Goal: Information Seeking & Learning: Learn about a topic

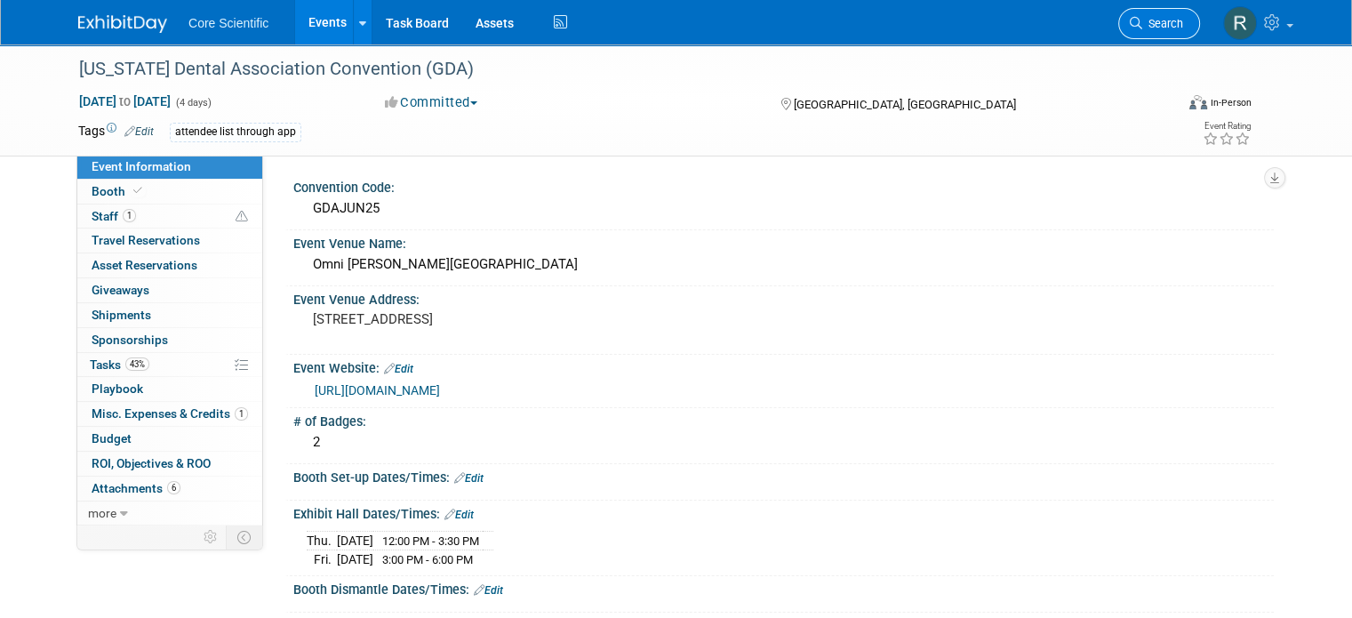
click at [1169, 13] on link "Search" at bounding box center [1159, 23] width 82 height 31
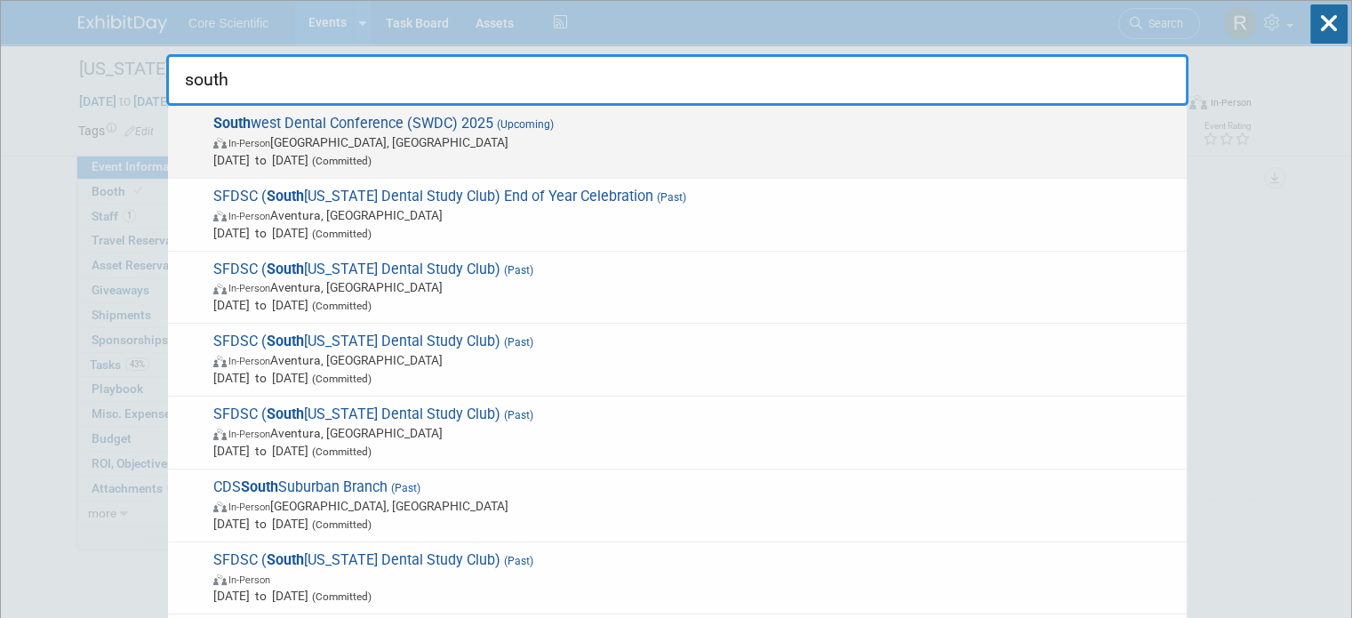
type input "south"
click at [469, 128] on span "South west Dental Conference (SWDC) 2025 (Upcoming) In-Person [GEOGRAPHIC_DATA]…" at bounding box center [693, 142] width 970 height 54
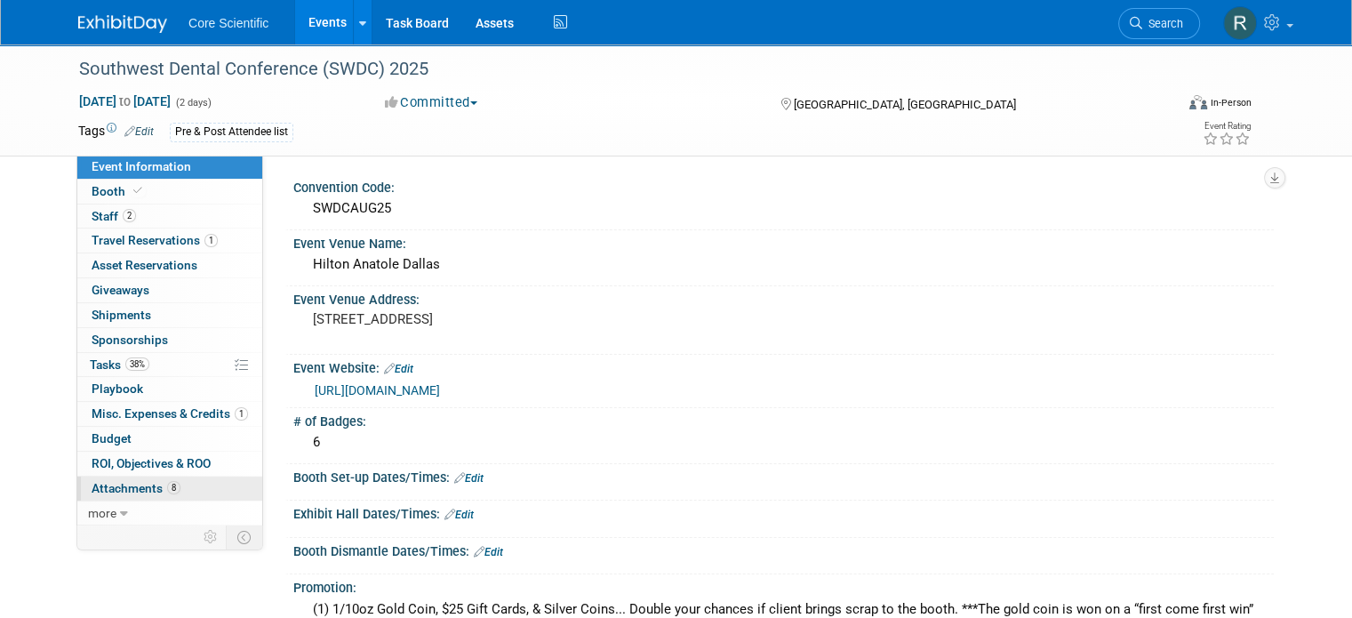
click at [174, 490] on link "8 Attachments 8" at bounding box center [169, 488] width 185 height 24
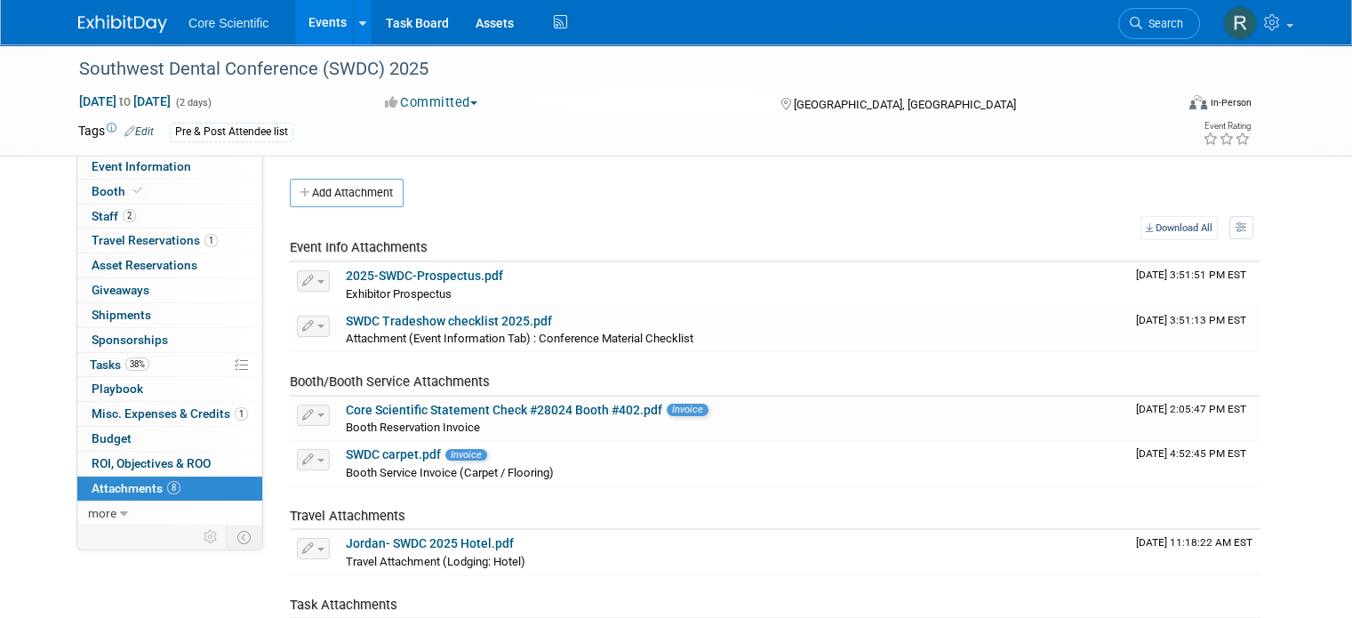
click at [161, 152] on div "Southwest Dental Conference (SWDC) 2025 Aug 22, 2025 to Aug 23, 2025 (2 days) A…" at bounding box center [676, 99] width 1222 height 111
click at [170, 180] on link "Booth" at bounding box center [169, 192] width 185 height 24
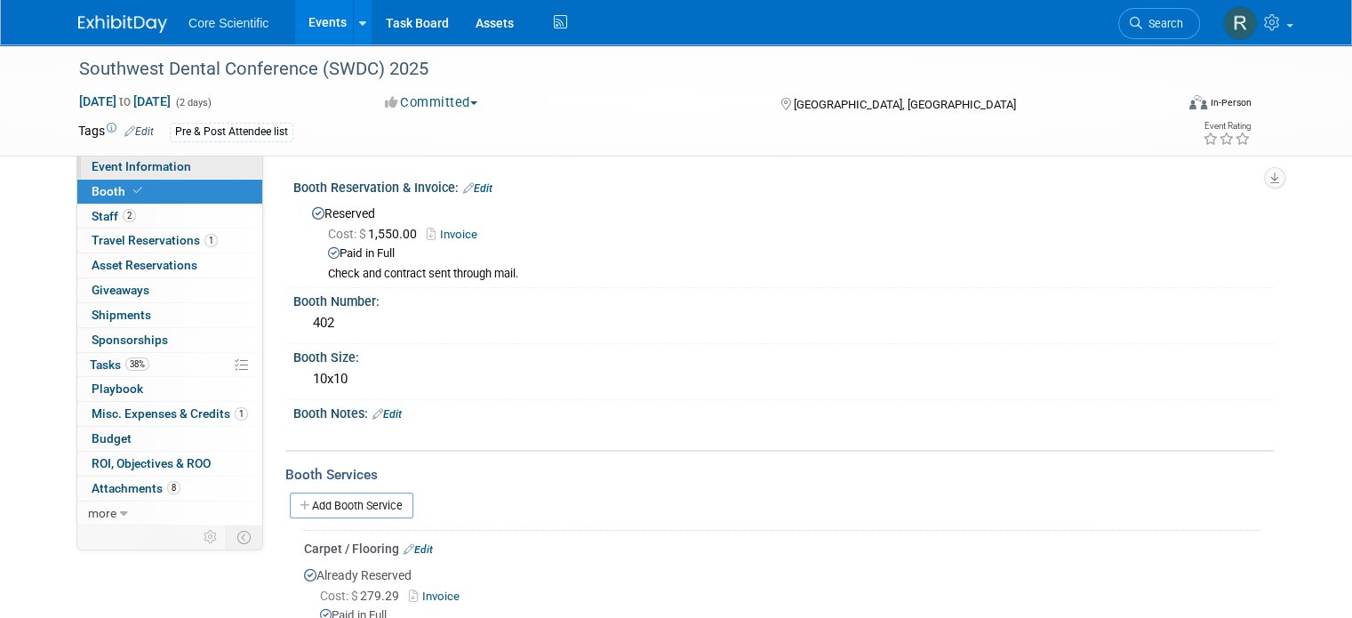
click at [180, 164] on link "Event Information" at bounding box center [169, 167] width 185 height 24
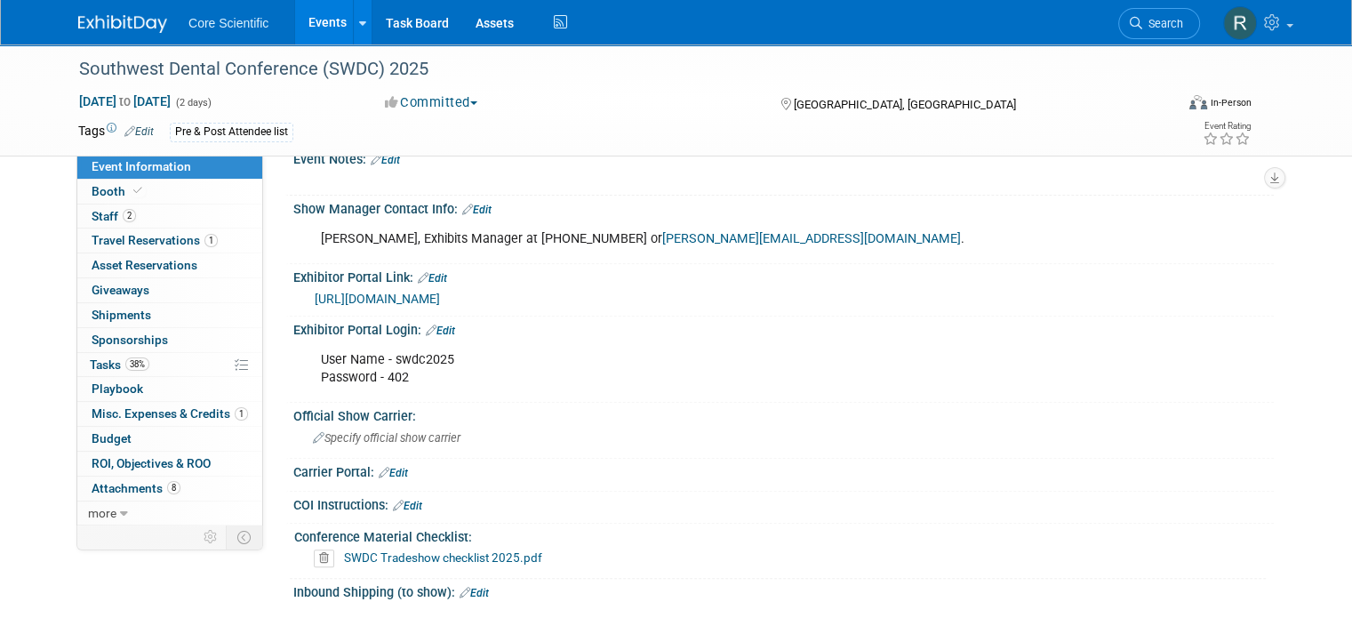
scroll to position [588, 0]
click at [440, 293] on link "https://www.prereg.net/2025/swdc/exhibitor/#" at bounding box center [377, 300] width 125 height 14
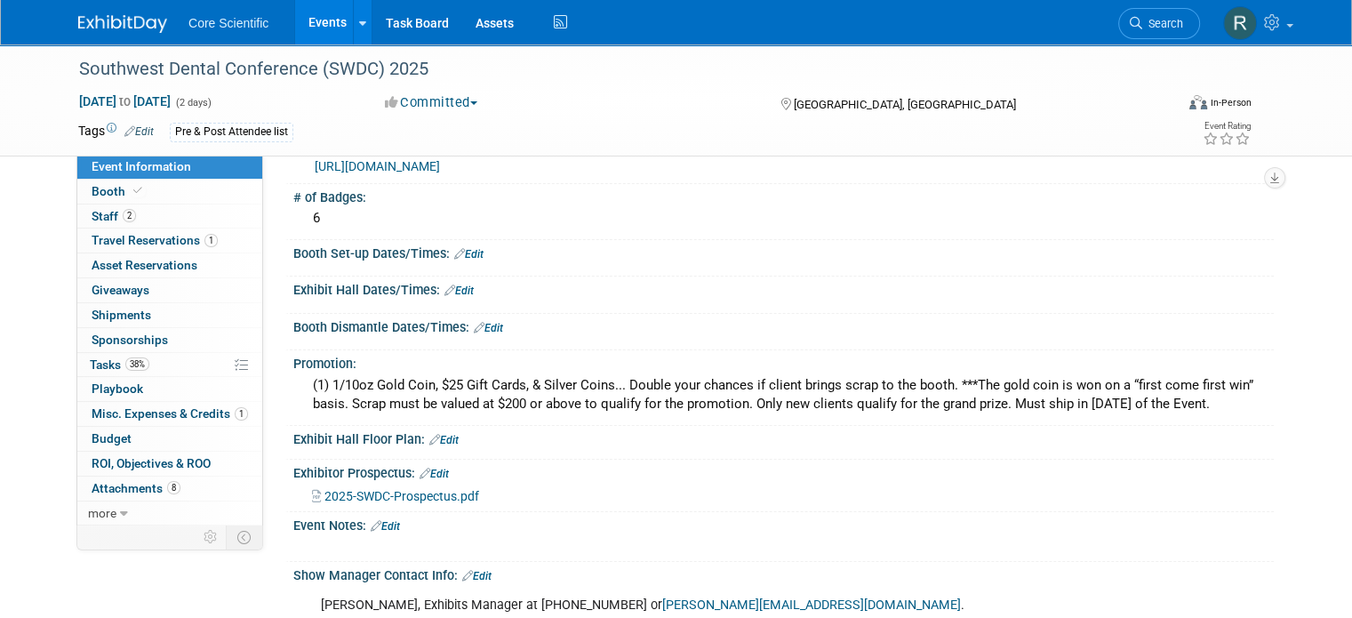
scroll to position [0, 0]
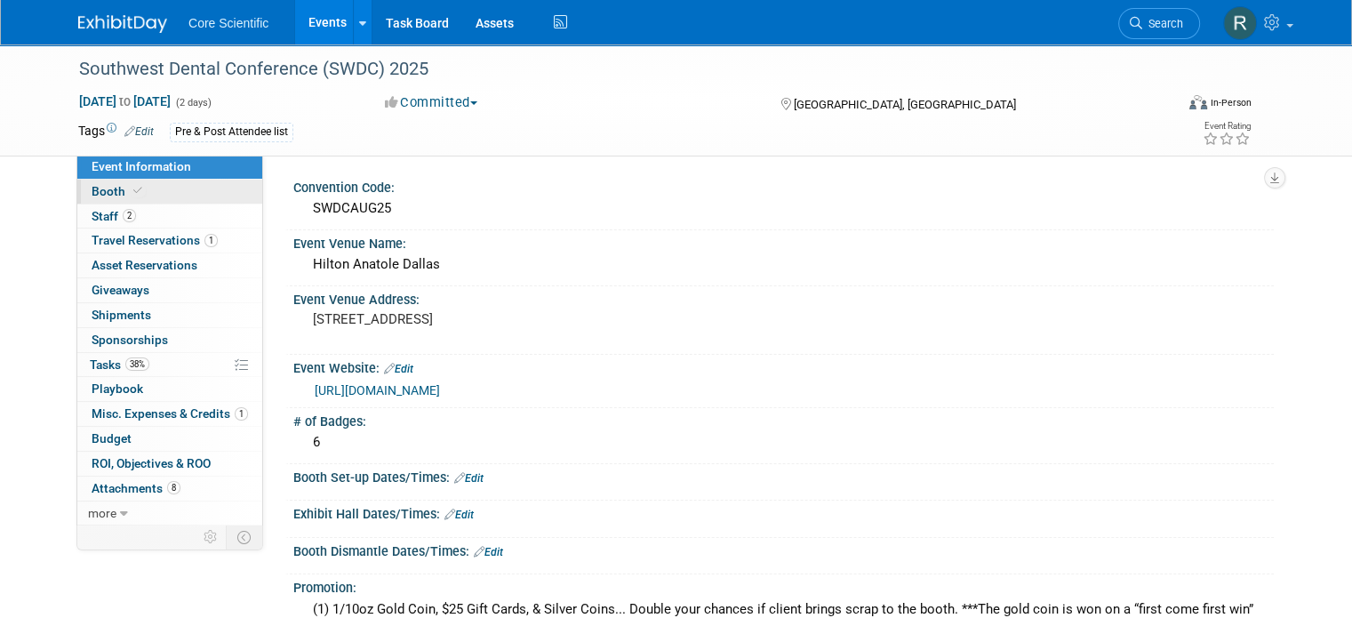
click at [128, 180] on link "Booth" at bounding box center [169, 192] width 185 height 24
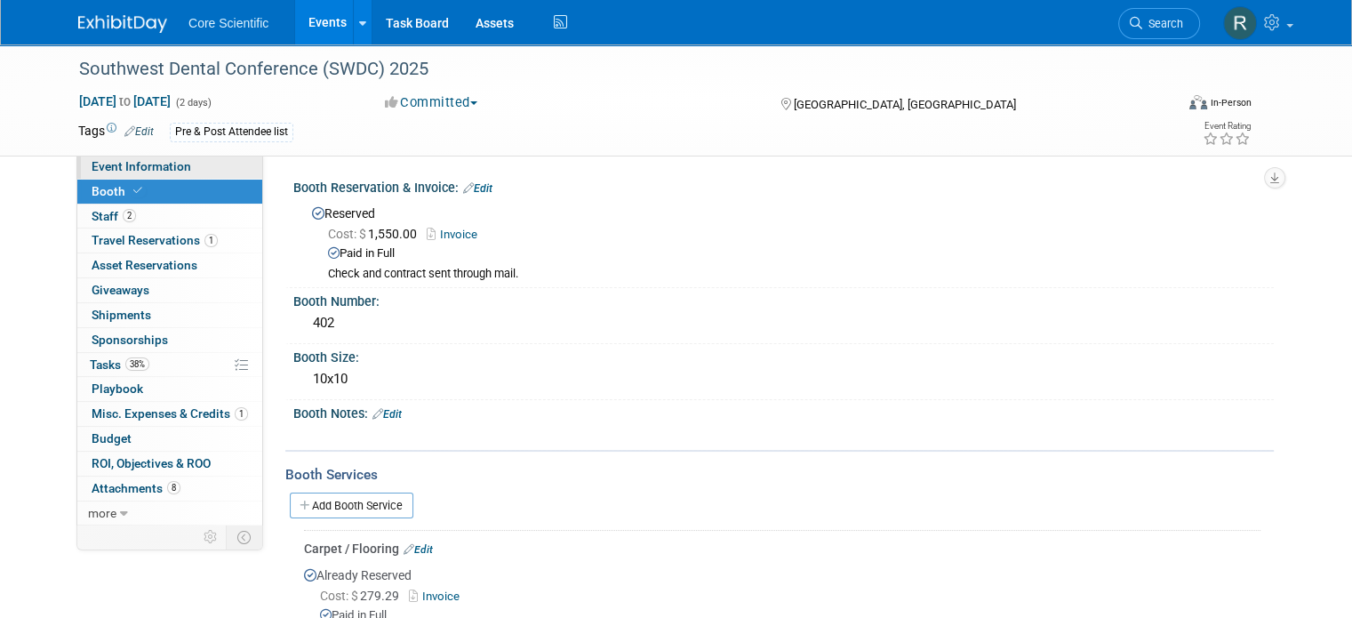
click at [143, 167] on span "Event Information" at bounding box center [142, 166] width 100 height 14
